Goal: Navigation & Orientation: Find specific page/section

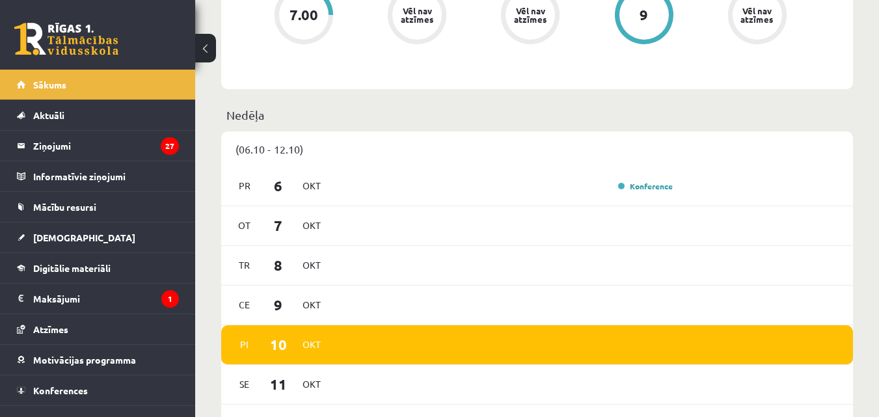
scroll to position [1063, 0]
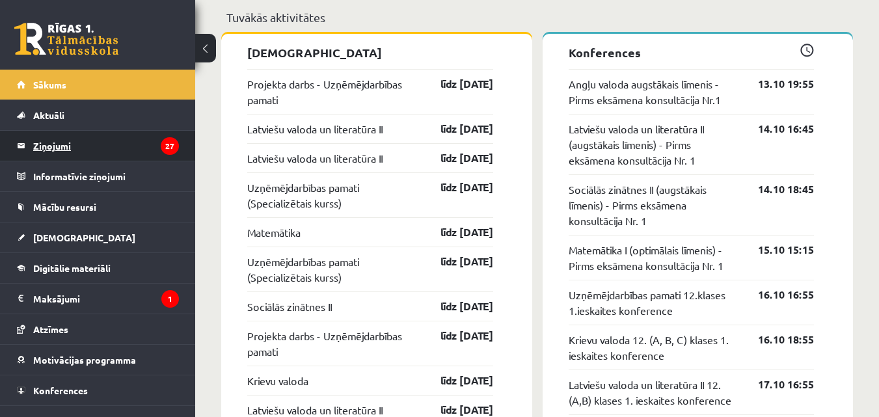
click at [87, 146] on legend "Ziņojumi 27" at bounding box center [106, 146] width 146 height 30
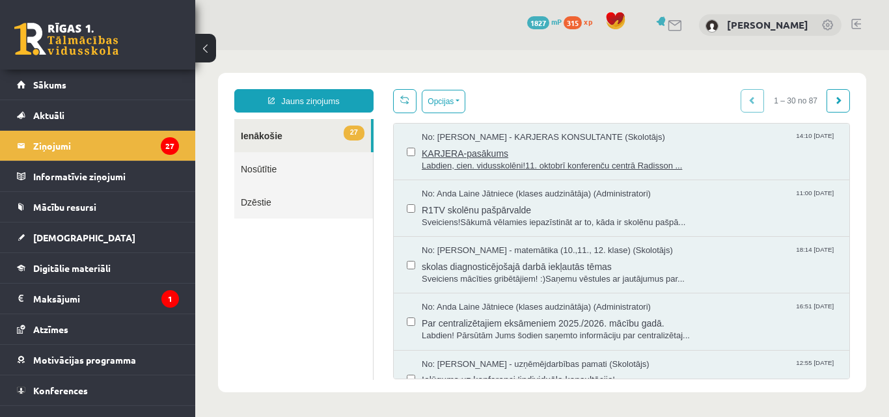
click at [522, 157] on span "KARJERA-pasākums" at bounding box center [629, 152] width 415 height 16
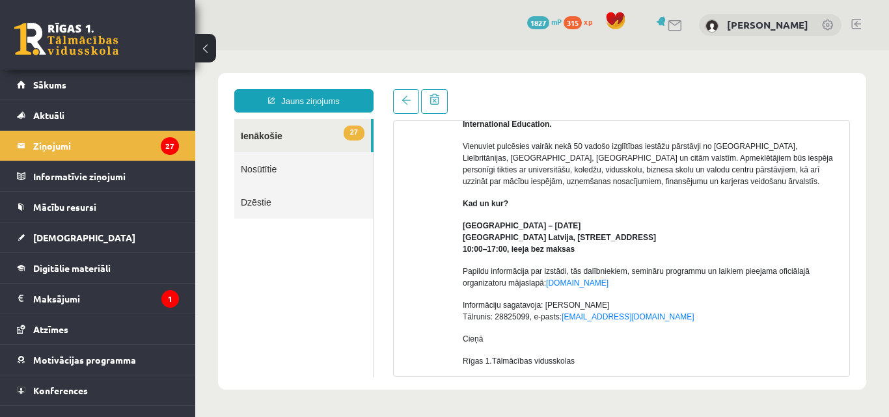
scroll to position [115, 0]
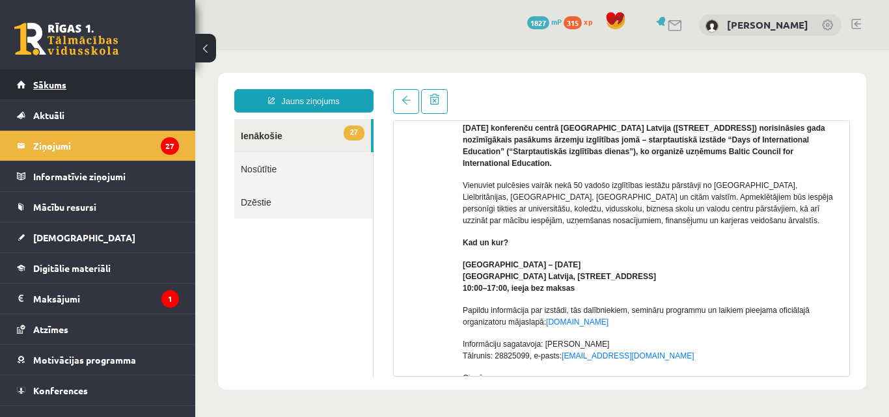
click at [137, 94] on link "Sākums" at bounding box center [98, 85] width 162 height 30
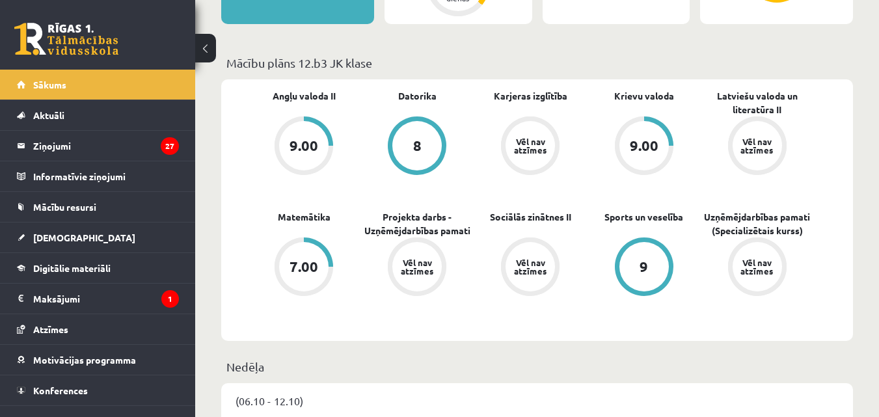
scroll to position [304, 0]
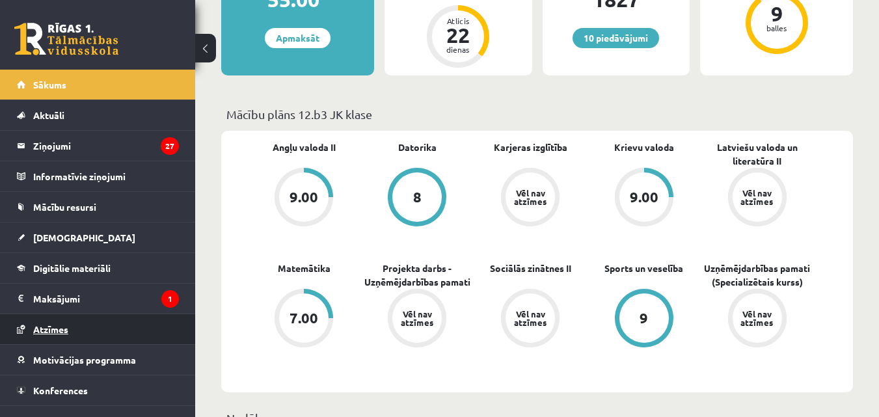
click at [90, 318] on link "Atzīmes" at bounding box center [98, 329] width 162 height 30
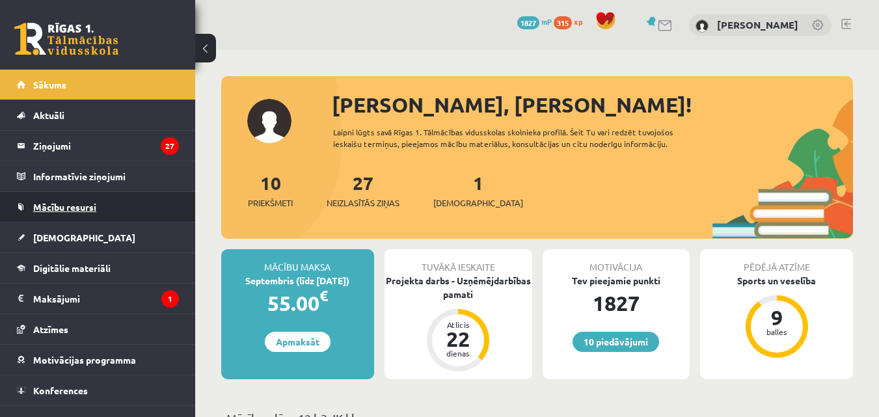
click at [94, 203] on span "Mācību resursi" at bounding box center [64, 207] width 63 height 12
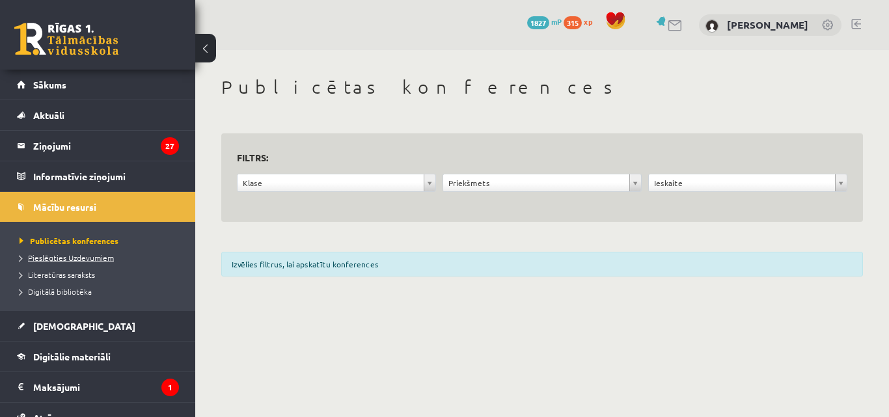
click at [83, 258] on span "Pieslēgties Uzdevumiem" at bounding box center [67, 258] width 94 height 10
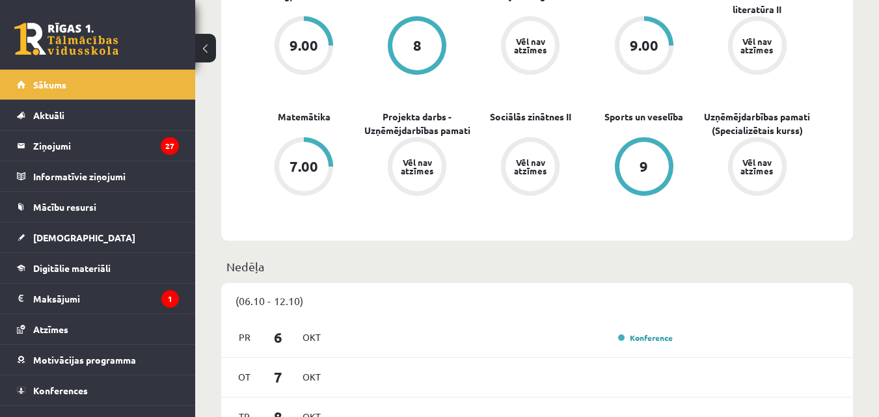
scroll to position [304, 0]
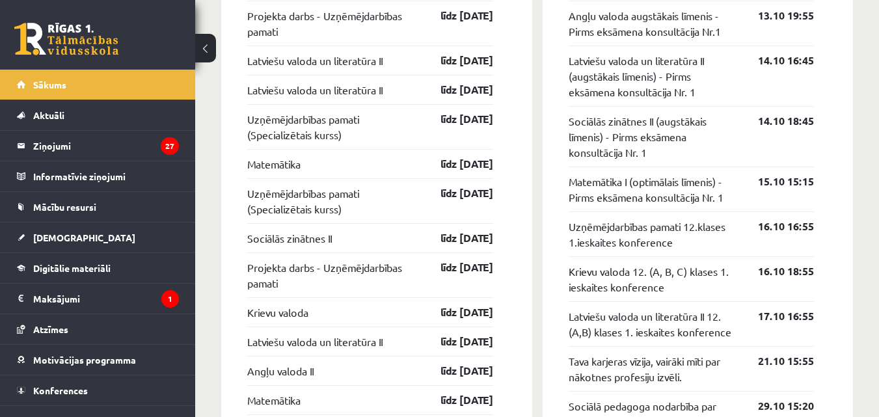
scroll to position [1215, 0]
